Goal: Task Accomplishment & Management: Manage account settings

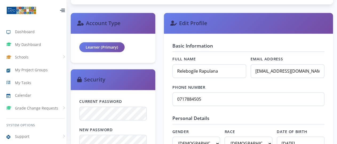
scroll to position [206, 0]
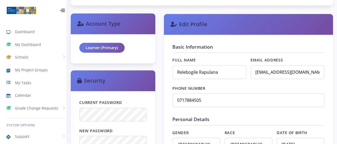
click at [109, 46] on div "Learner (Primary)" at bounding box center [101, 48] width 45 height 10
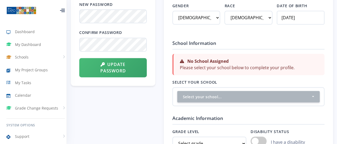
scroll to position [357, 0]
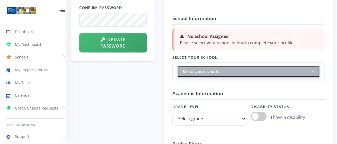
click at [224, 68] on button "Select your school..." at bounding box center [248, 71] width 142 height 11
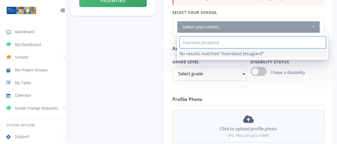
scroll to position [404, 0]
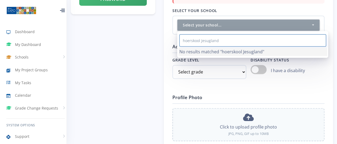
type input "hoerskool Jesugland"
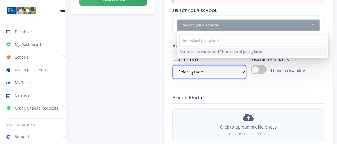
select select "Grade 10"
click option "Grade 10" at bounding box center [0, 0] width 0 height 0
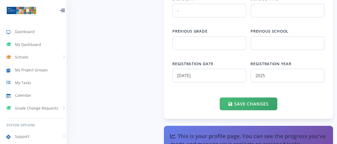
scroll to position [606, 0]
click at [245, 100] on button "Save Changes" at bounding box center [247, 102] width 57 height 13
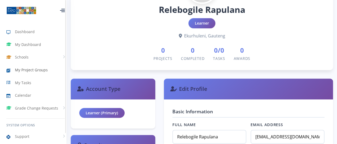
scroll to position [357, 0]
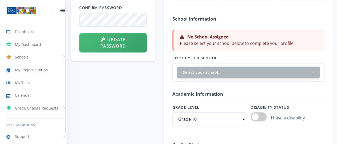
click at [35, 68] on span "My Project Groups" at bounding box center [31, 70] width 33 height 6
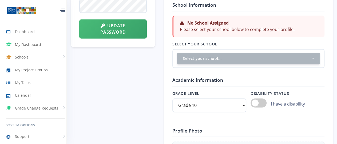
scroll to position [371, 0]
click at [40, 69] on span "My Project Groups" at bounding box center [31, 70] width 33 height 6
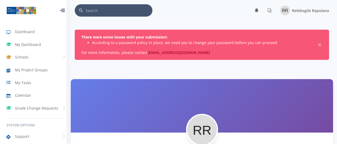
scroll to position [7, 0]
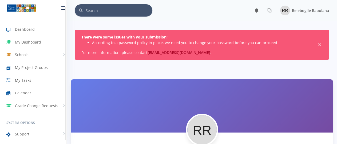
click at [25, 77] on span "My Tasks" at bounding box center [23, 80] width 16 height 6
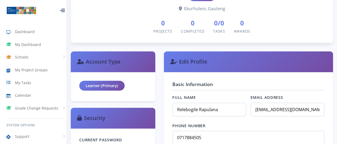
scroll to position [168, 0]
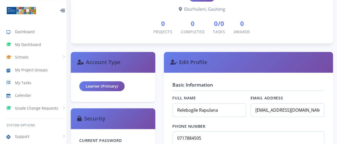
click at [169, 26] on span "0" at bounding box center [162, 24] width 19 height 10
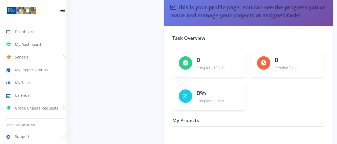
scroll to position [733, 0]
click at [206, 79] on div "0 Completed Tasks 0 Pending Tasks 0%" at bounding box center [248, 79] width 152 height 62
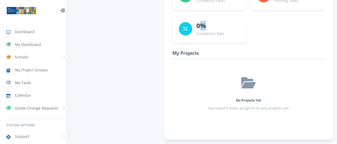
scroll to position [801, 0]
click at [251, 77] on icon at bounding box center [248, 82] width 14 height 13
click at [60, 9] on div at bounding box center [62, 10] width 5 height 3
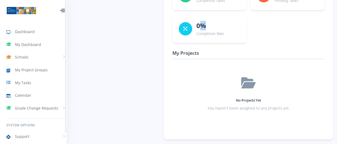
scroll to position [777, 0]
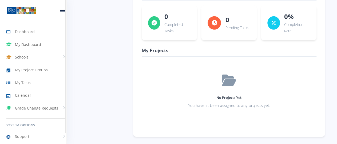
click at [59, 7] on div at bounding box center [63, 10] width 18 height 16
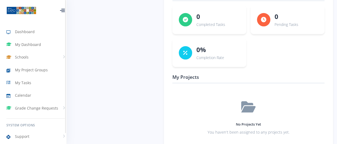
click at [60, 9] on div at bounding box center [62, 10] width 5 height 3
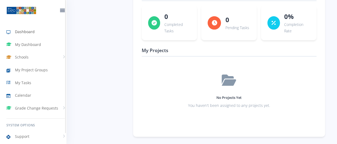
click at [27, 31] on span "Dashboard" at bounding box center [25, 32] width 20 height 6
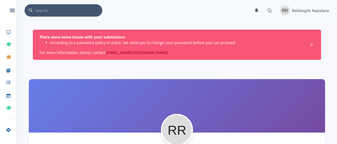
scroll to position [5, 5]
